Goal: Transaction & Acquisition: Download file/media

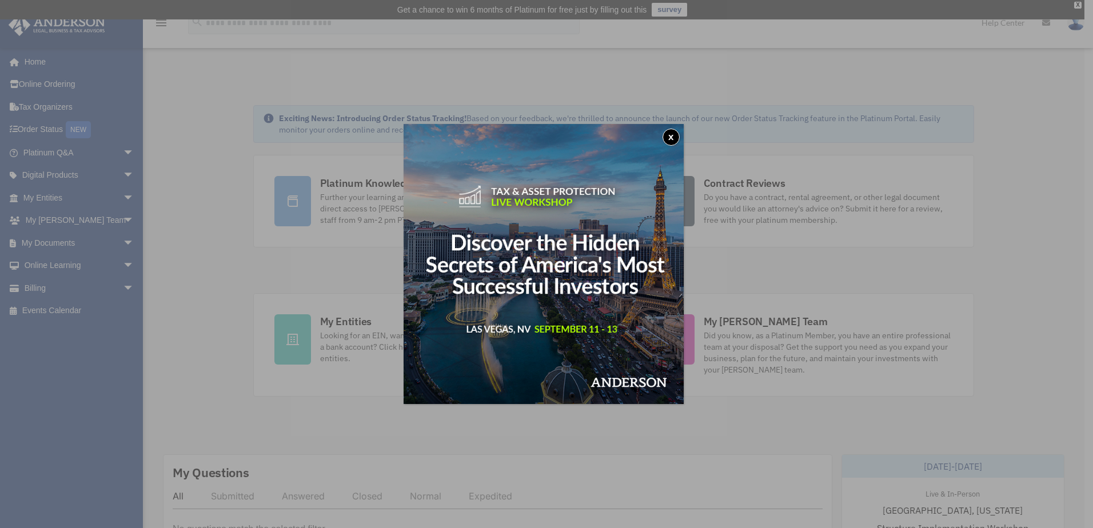
click at [678, 134] on button "x" at bounding box center [671, 137] width 17 height 17
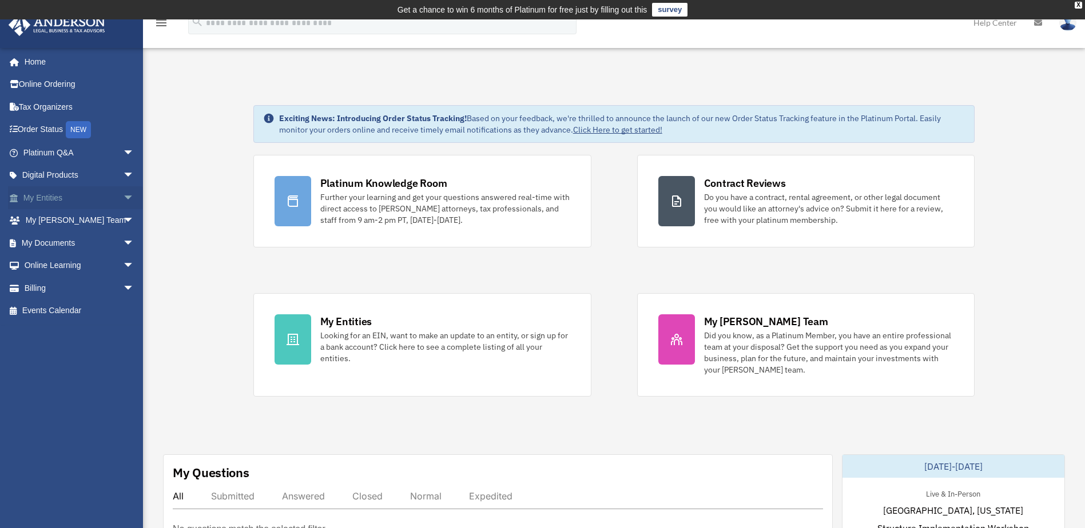
click at [123, 195] on span "arrow_drop_down" at bounding box center [134, 197] width 23 height 23
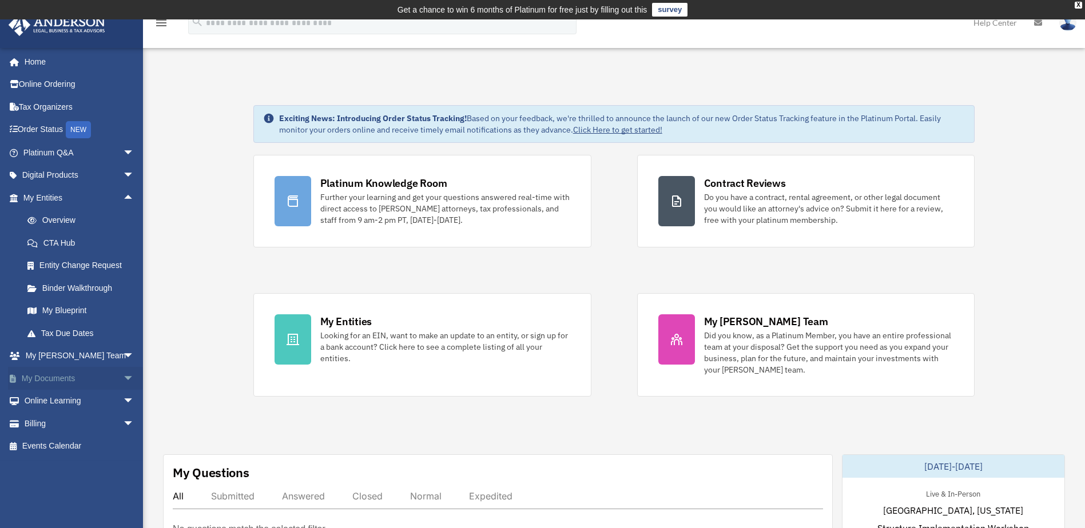
click at [70, 383] on link "My Documents arrow_drop_down" at bounding box center [80, 378] width 144 height 23
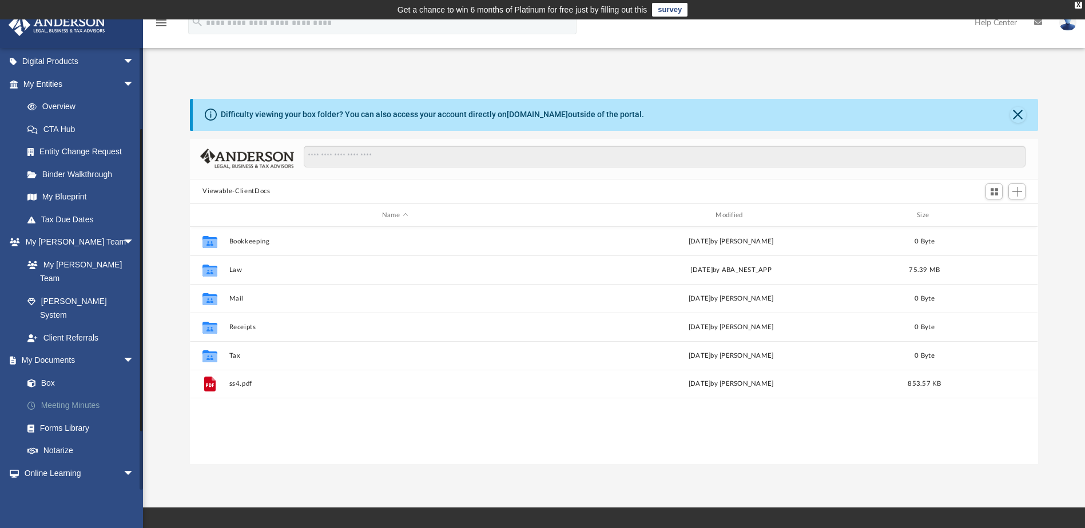
scroll to position [114, 0]
click at [53, 371] on link "Box" at bounding box center [84, 382] width 136 height 23
click at [123, 349] on span "arrow_drop_down" at bounding box center [134, 360] width 23 height 23
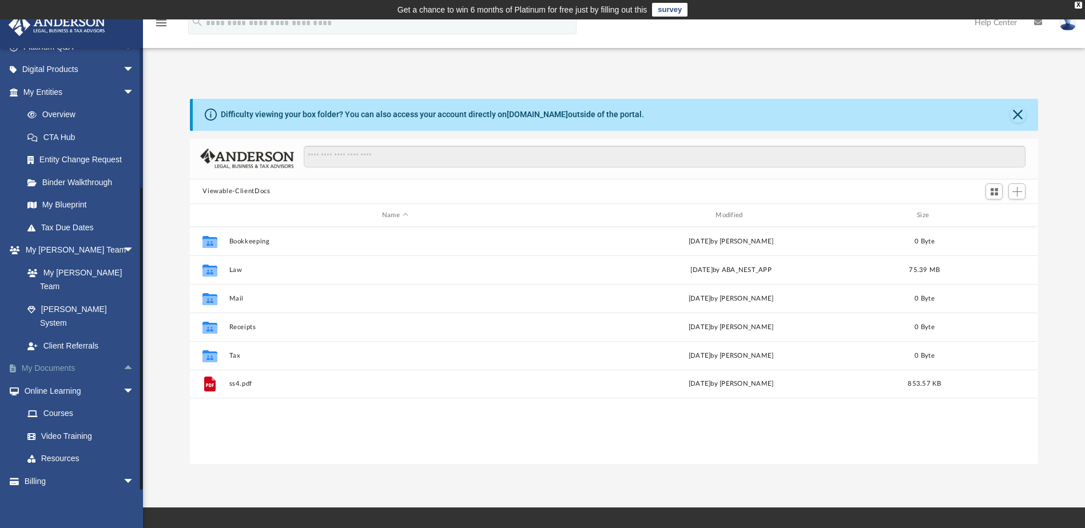
click at [123, 357] on span "arrow_drop_up" at bounding box center [134, 368] width 23 height 23
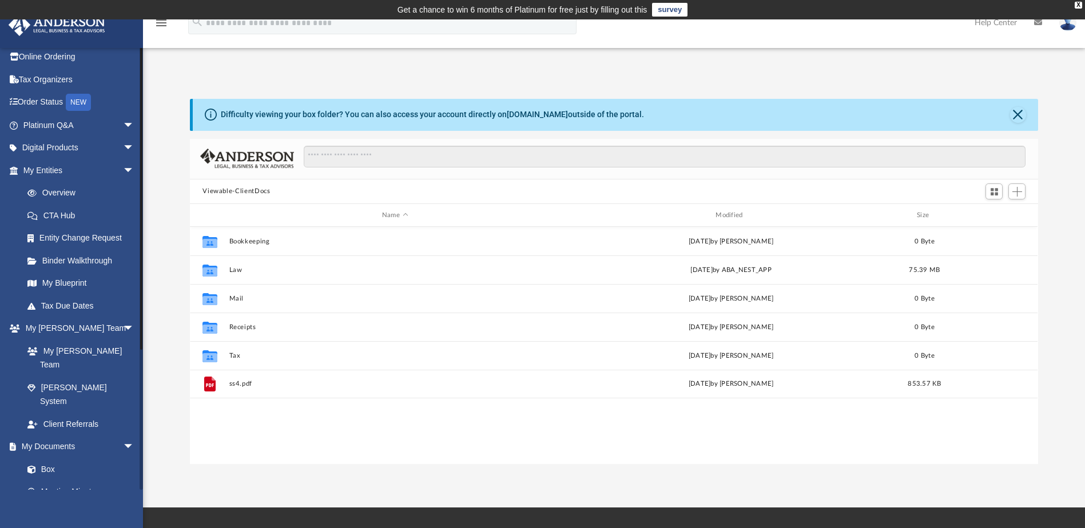
scroll to position [0, 0]
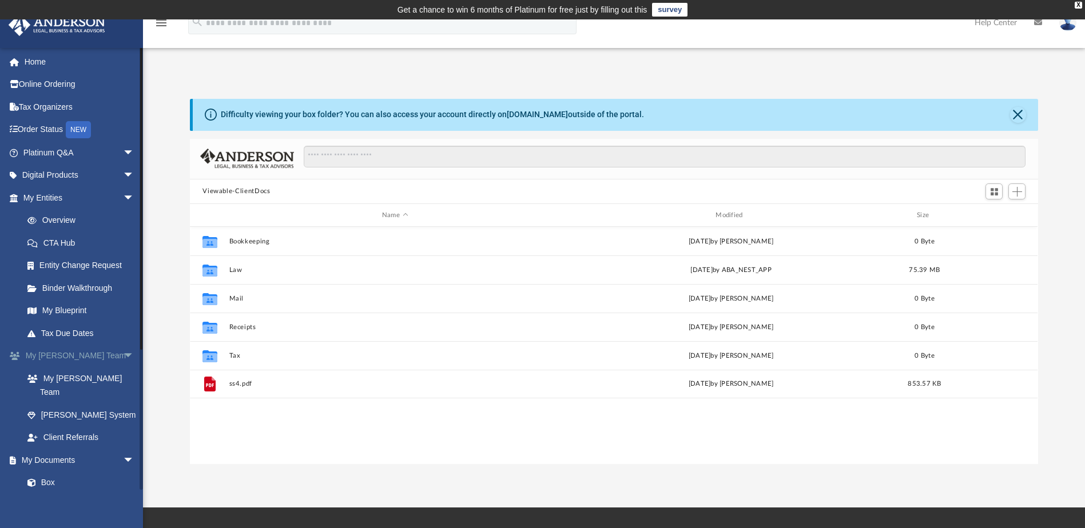
click at [123, 358] on span "arrow_drop_down" at bounding box center [134, 356] width 23 height 23
click at [63, 380] on link "My Documents arrow_drop_down" at bounding box center [80, 378] width 144 height 23
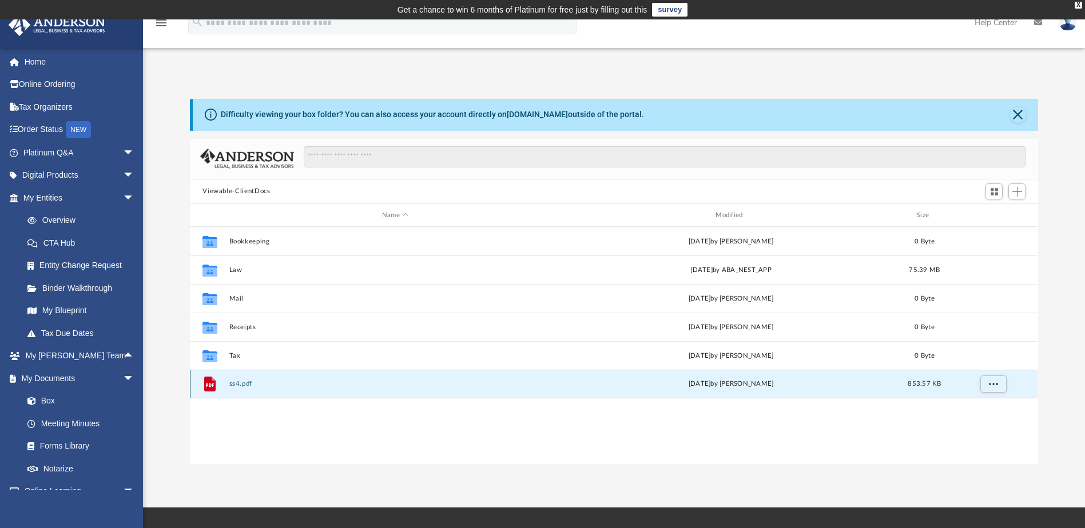
click at [235, 381] on button "ss4.pdf" at bounding box center [394, 384] width 331 height 7
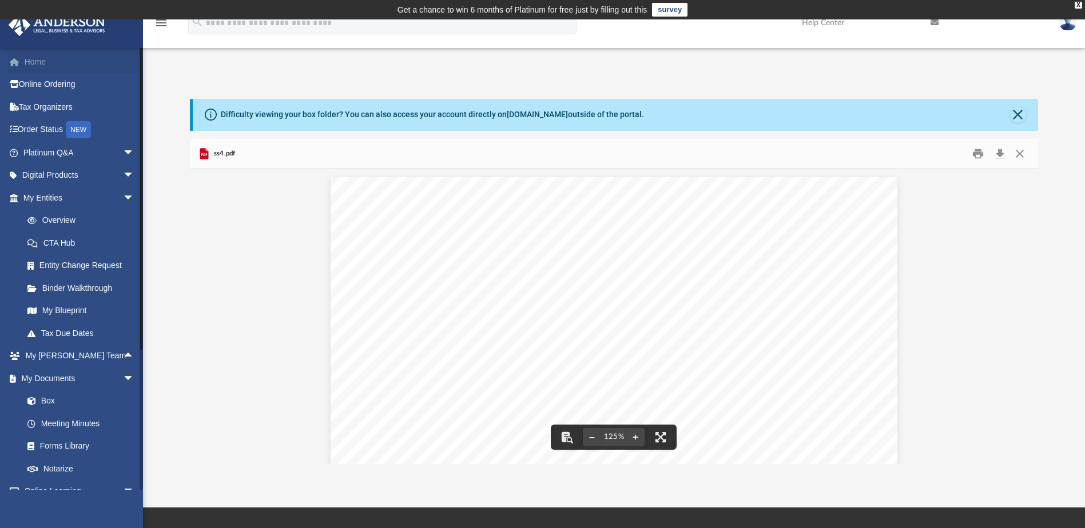
click at [44, 68] on link "Home" at bounding box center [80, 61] width 144 height 23
click at [47, 86] on link "Online Ordering" at bounding box center [80, 84] width 144 height 23
